Goal: Navigation & Orientation: Go to known website

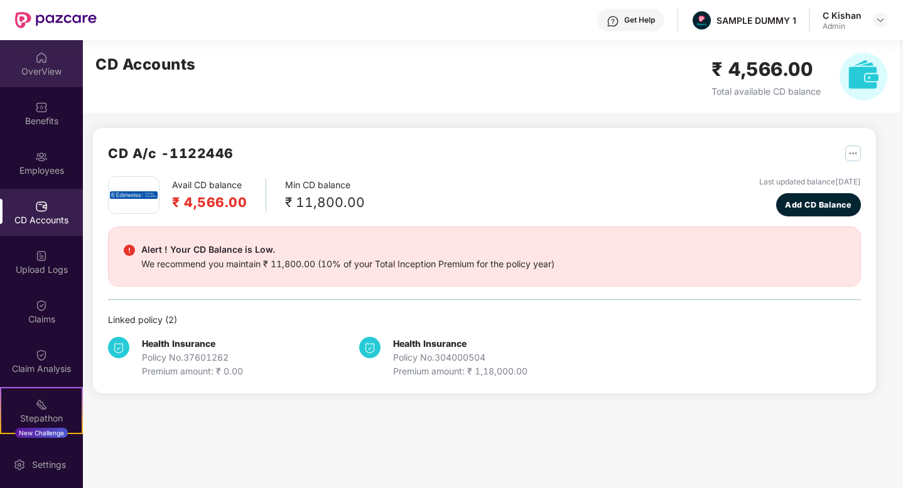
click at [13, 73] on div "OverView" at bounding box center [41, 71] width 83 height 13
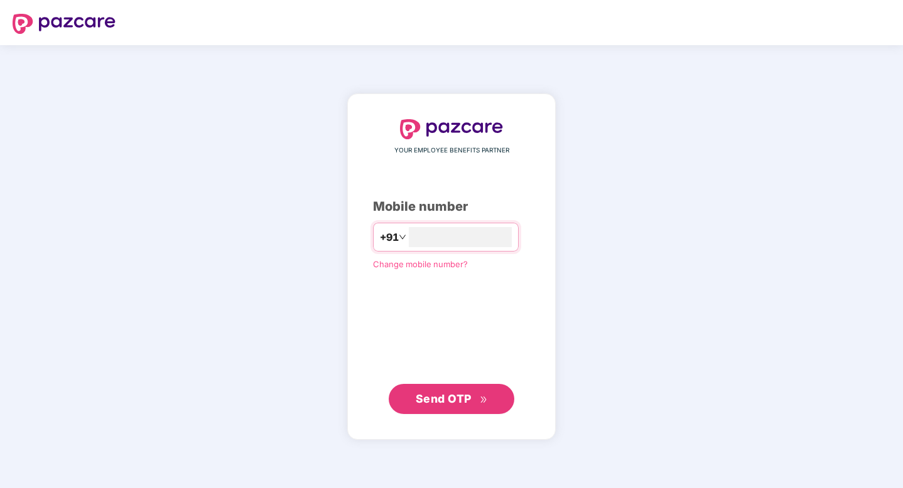
type input "**********"
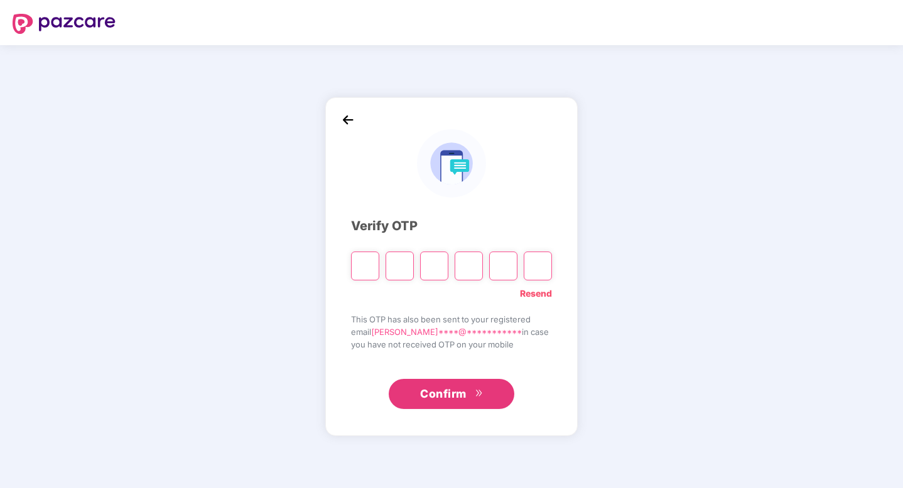
type input "*"
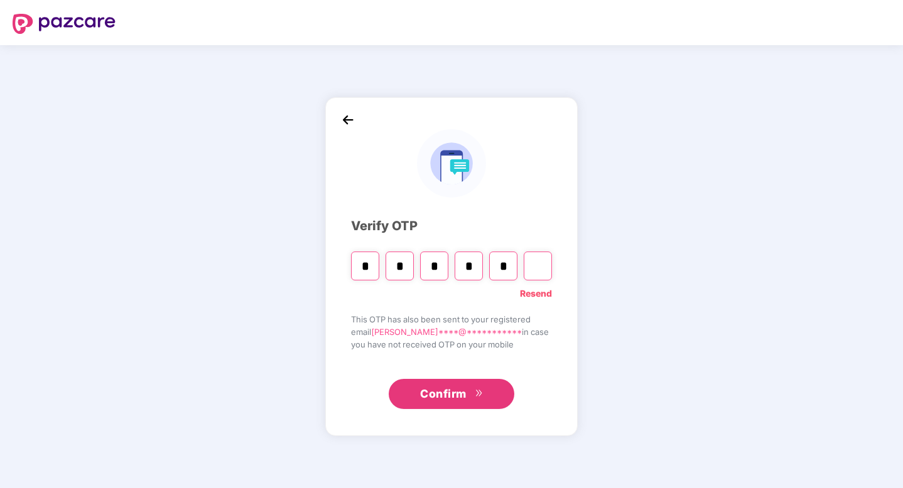
type input "*"
